Goal: Task Accomplishment & Management: Complete application form

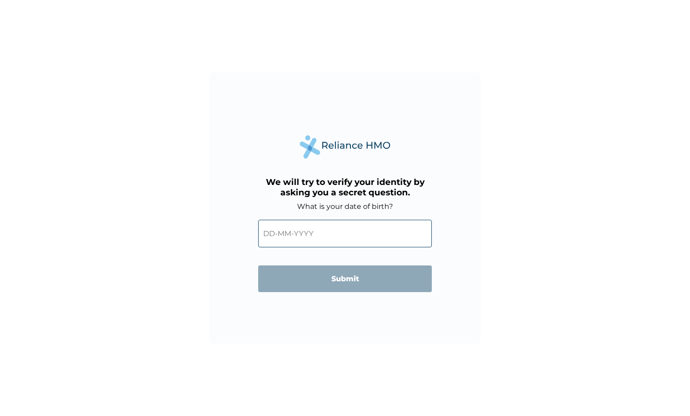
click at [341, 243] on input "text" at bounding box center [345, 234] width 174 height 28
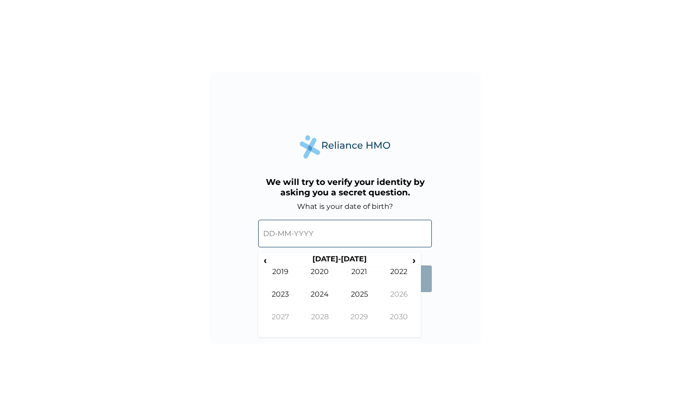
click at [274, 236] on input "text" at bounding box center [345, 234] width 174 height 28
click at [264, 263] on span "‹" at bounding box center [264, 260] width 9 height 11
click at [265, 260] on span "‹" at bounding box center [264, 260] width 9 height 11
click at [278, 232] on input "text" at bounding box center [345, 234] width 174 height 28
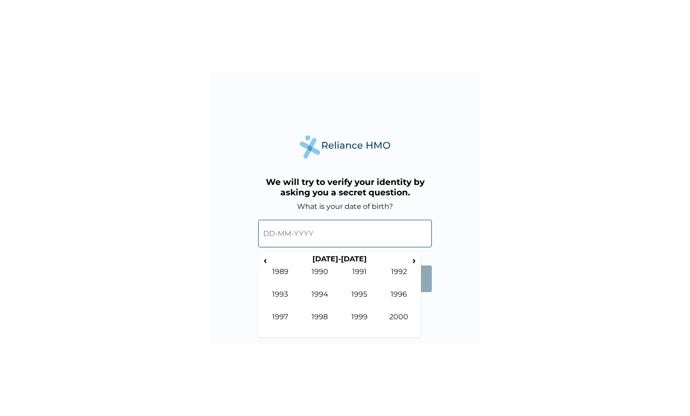
click at [273, 234] on input "text" at bounding box center [345, 234] width 174 height 28
click at [329, 234] on input "text" at bounding box center [345, 234] width 174 height 28
click at [414, 260] on span "›" at bounding box center [414, 260] width 10 height 11
click at [269, 264] on span "‹" at bounding box center [264, 260] width 9 height 11
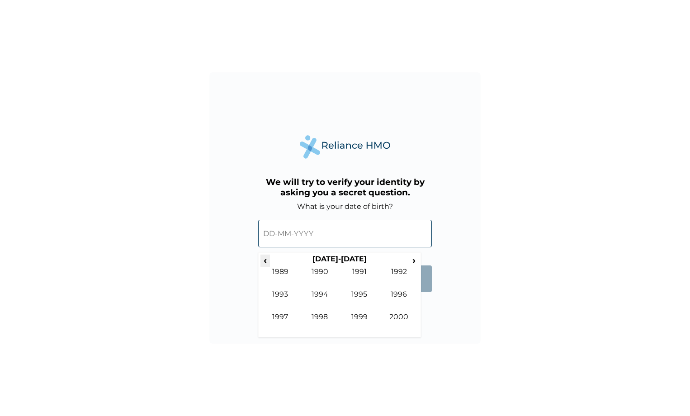
click at [269, 264] on span "‹" at bounding box center [264, 260] width 9 height 11
click at [283, 318] on td "1987" at bounding box center [280, 323] width 40 height 23
click at [390, 296] on td "Aug" at bounding box center [399, 301] width 40 height 23
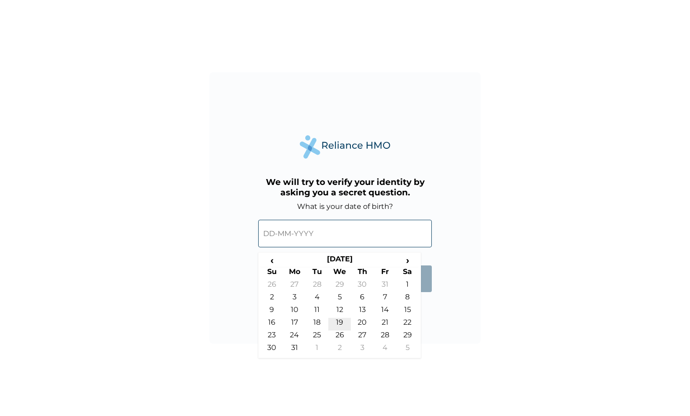
click at [342, 322] on td "19" at bounding box center [339, 324] width 23 height 13
type input "[DATE]"
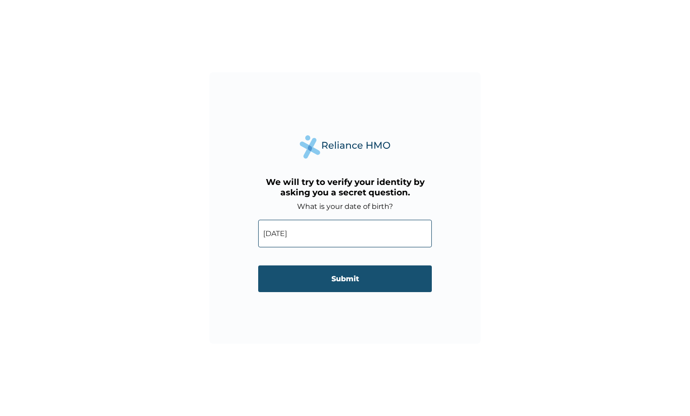
click at [333, 282] on input "Submit" at bounding box center [345, 278] width 174 height 27
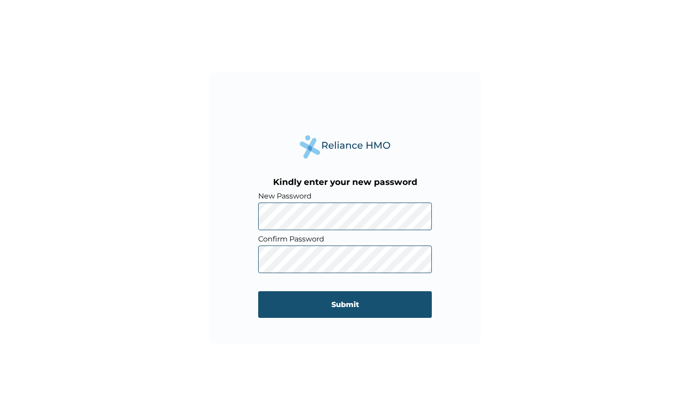
click at [397, 297] on input "Submit" at bounding box center [345, 304] width 174 height 27
